Goal: Navigation & Orientation: Find specific page/section

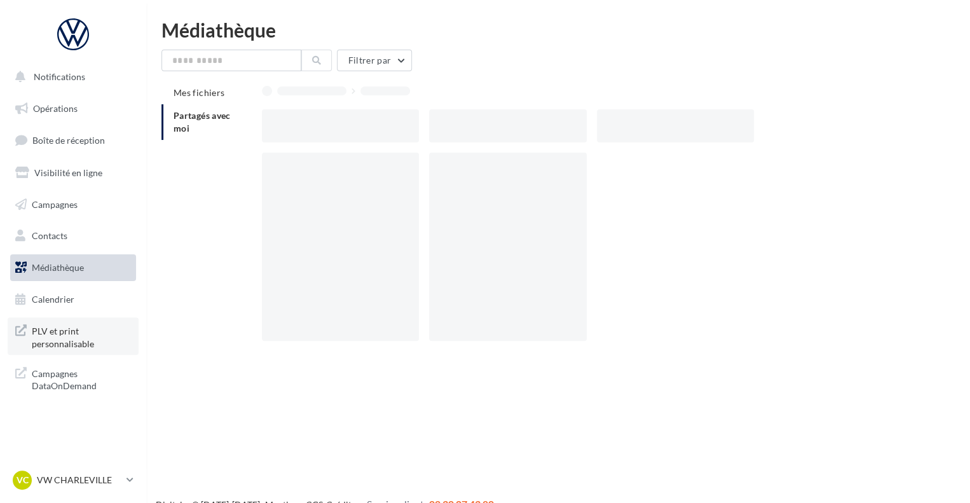
click at [73, 324] on span "PLV et print personnalisable" at bounding box center [81, 335] width 99 height 27
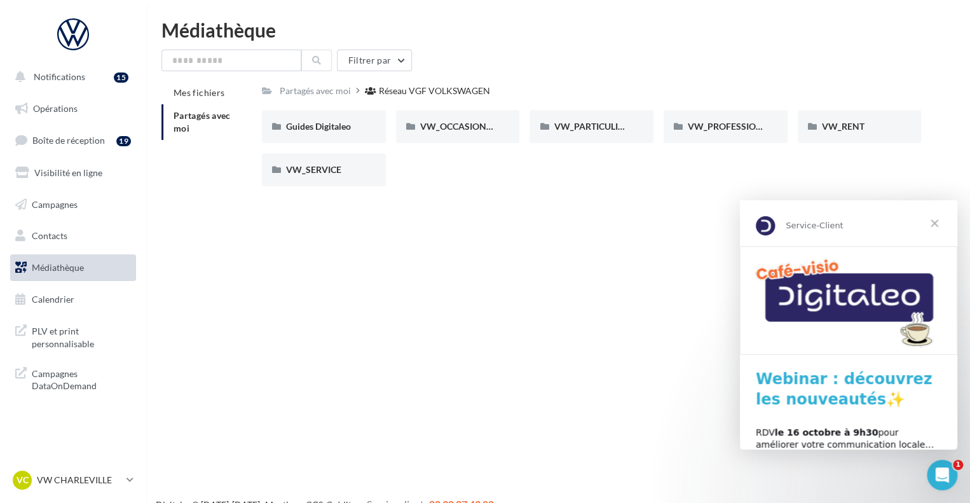
click at [666, 294] on div "Notifications 15 Opérations Boîte de réception 19 Visibilité en ligne Campagnes…" at bounding box center [485, 271] width 970 height 503
click at [524, 115] on div "VW_OCCASIONS_GARANTIES VW_OCCASIONS_GARANTIES" at bounding box center [463, 126] width 134 height 33
click at [56, 271] on span "Médiathèque" at bounding box center [58, 267] width 52 height 11
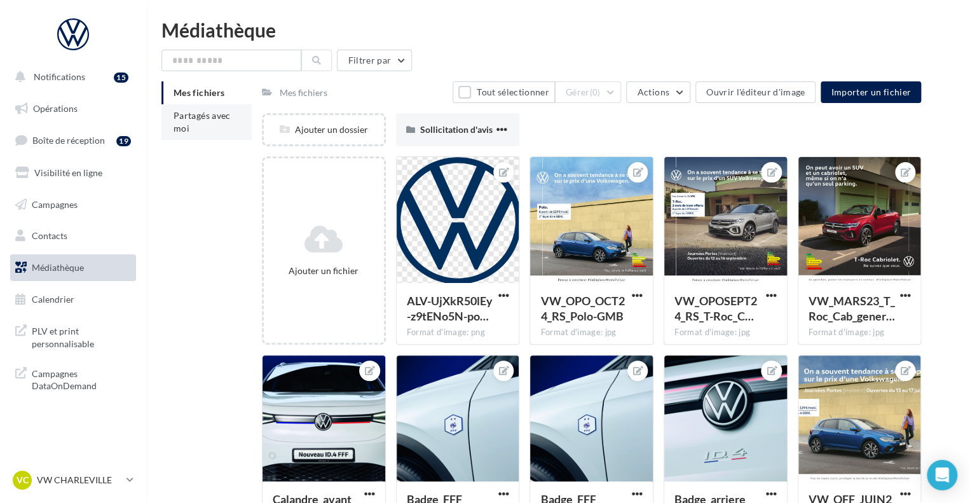
click at [217, 114] on span "Partagés avec moi" at bounding box center [201, 122] width 57 height 24
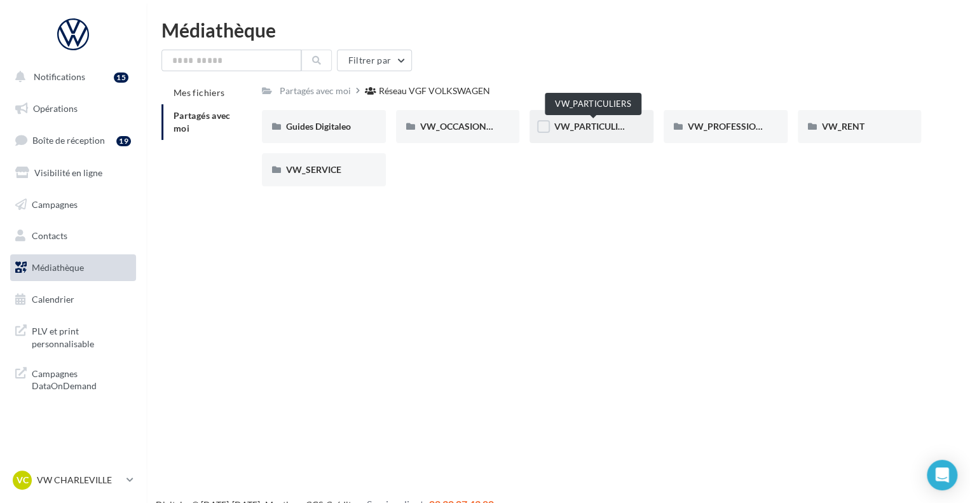
click at [595, 129] on span "VW_PARTICULIERS" at bounding box center [593, 126] width 79 height 11
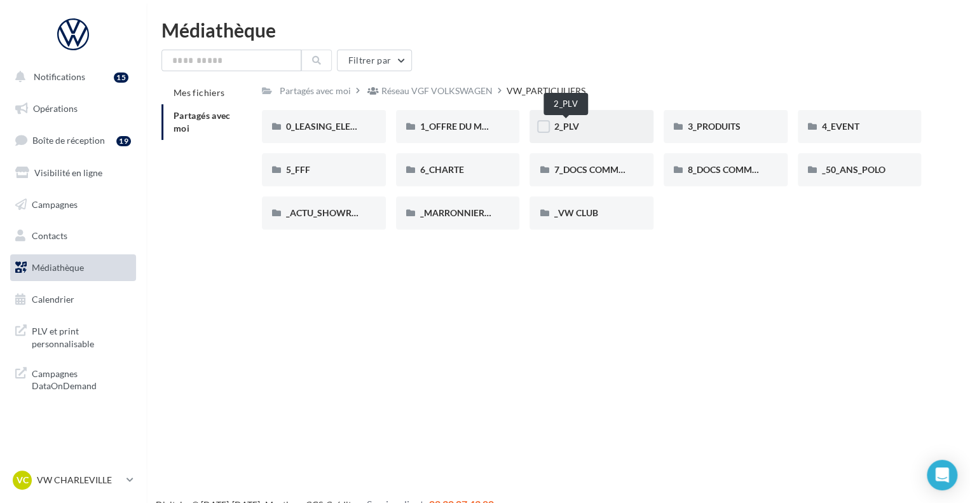
click at [559, 125] on span "2_PLV" at bounding box center [566, 126] width 25 height 11
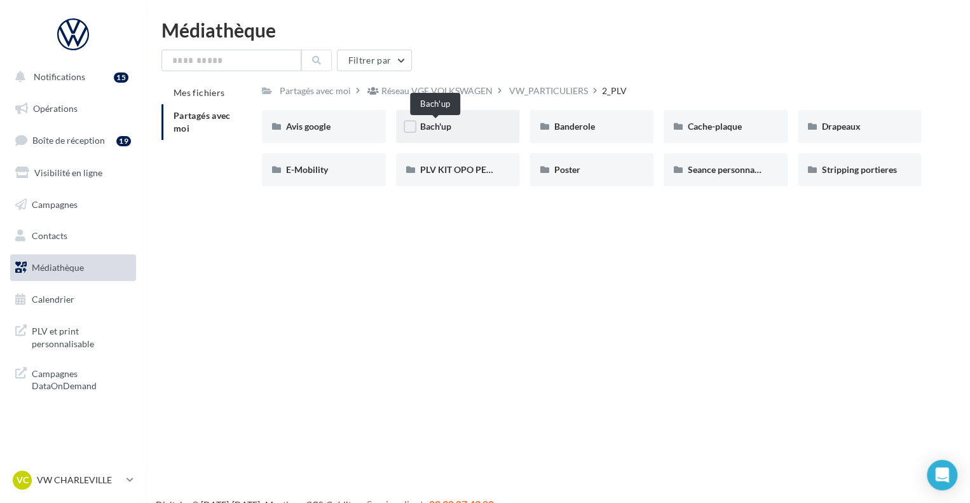
click at [440, 128] on span "Bach'up" at bounding box center [435, 126] width 31 height 11
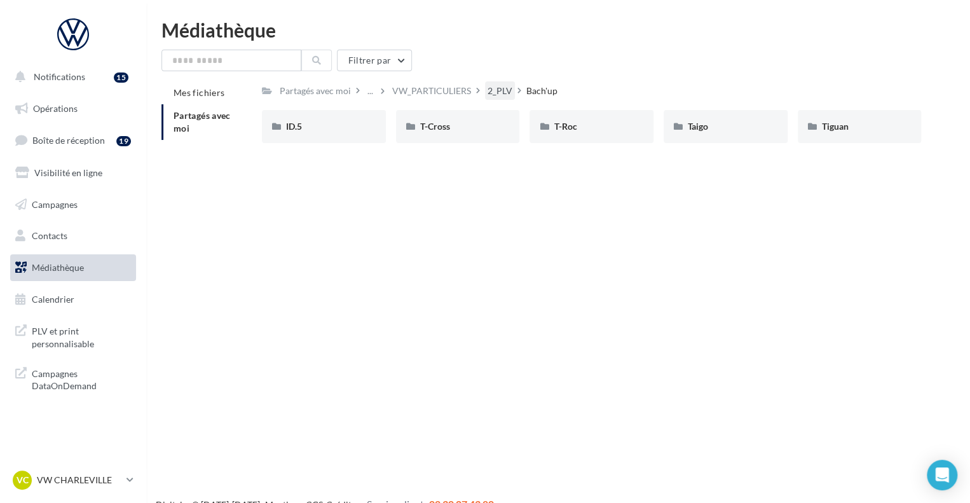
click at [496, 97] on div "2_PLV" at bounding box center [499, 91] width 25 height 13
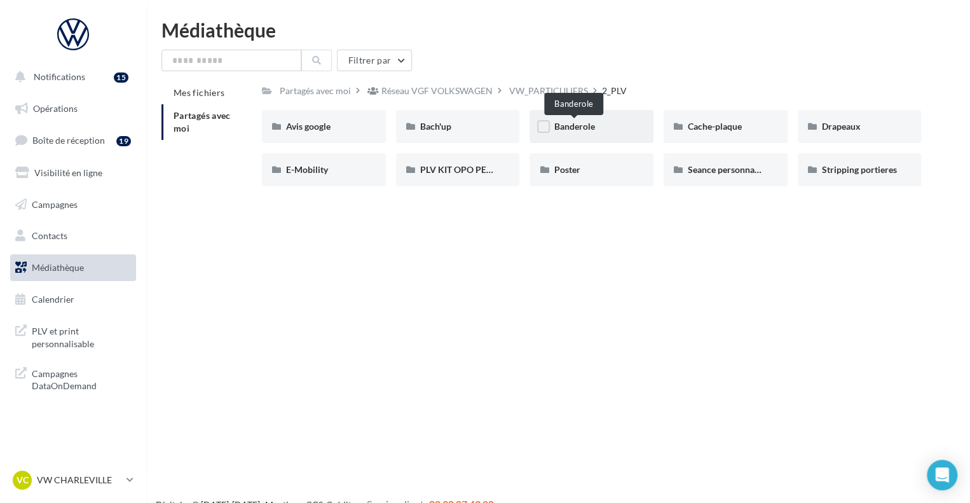
click at [575, 125] on span "Banderole" at bounding box center [574, 126] width 41 height 11
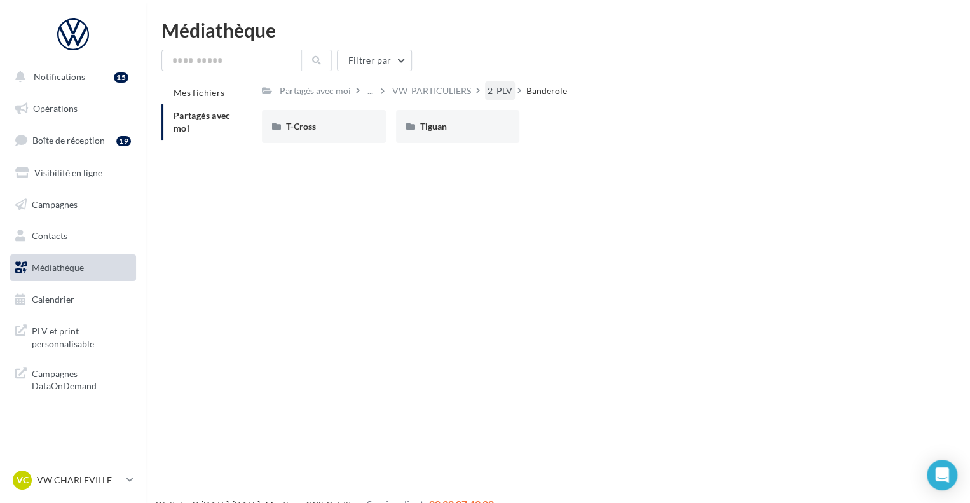
click at [491, 87] on div "2_PLV" at bounding box center [499, 91] width 25 height 13
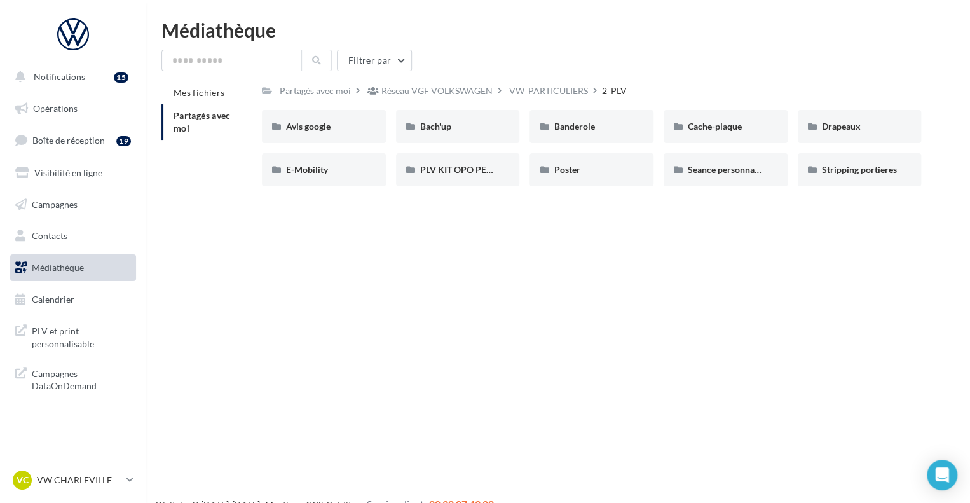
click at [533, 233] on div "Notifications 15 Opérations Boîte de réception 19 Visibilité en ligne Campagnes…" at bounding box center [485, 271] width 970 height 503
click at [494, 215] on div "Notifications 15 Opérations Boîte de réception 19 Visibilité en ligne Campagnes…" at bounding box center [485, 271] width 970 height 503
